Goal: Transaction & Acquisition: Purchase product/service

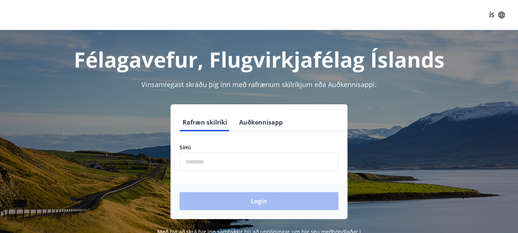
click at [243, 163] on input "phone" at bounding box center [259, 162] width 159 height 18
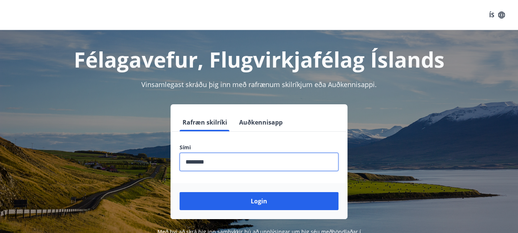
type input "********"
click at [180, 192] on button "Login" at bounding box center [259, 201] width 159 height 18
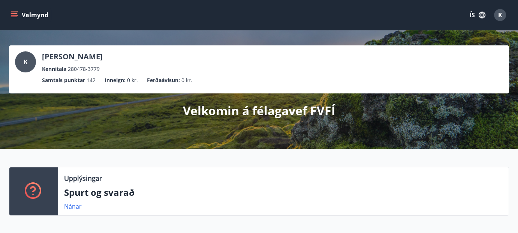
click at [18, 14] on button "Valmynd" at bounding box center [30, 14] width 42 height 13
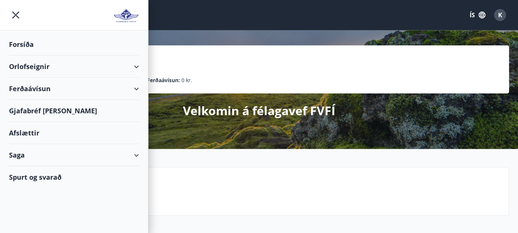
click at [135, 87] on div "Ferðaávísun" at bounding box center [74, 89] width 130 height 22
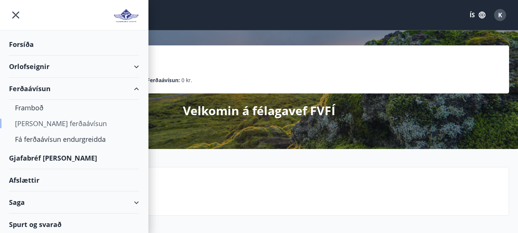
click at [61, 121] on div "[PERSON_NAME] ferðaávísun" at bounding box center [74, 123] width 118 height 16
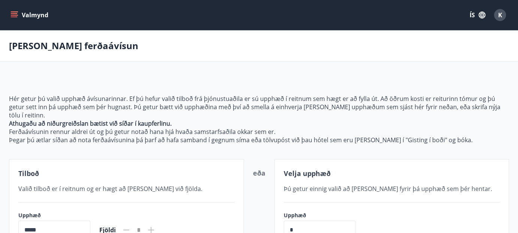
click at [15, 15] on icon "menu" at bounding box center [13, 14] width 7 height 7
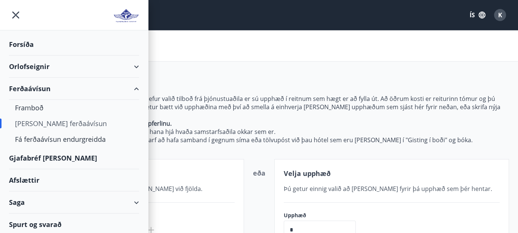
click at [36, 159] on div "Gjafabréf [PERSON_NAME]" at bounding box center [74, 158] width 130 height 22
